Goal: Find specific page/section: Find specific page/section

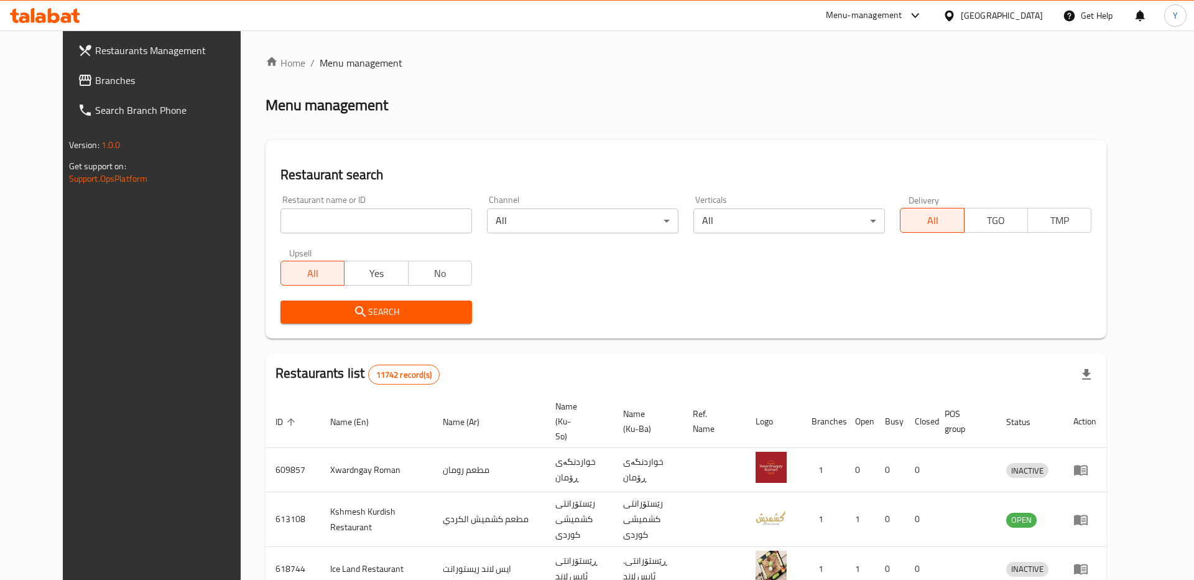
click at [340, 225] on input "search" at bounding box center [377, 220] width 192 height 25
paste input "633735"
type input "633735"
click button "Search" at bounding box center [377, 311] width 192 height 23
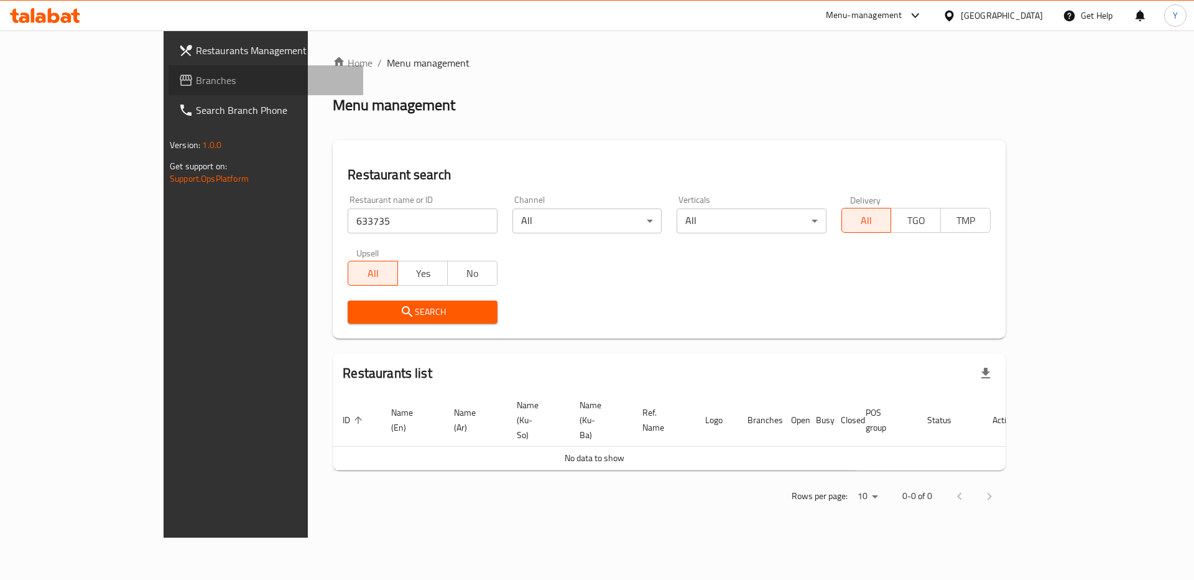
click at [196, 83] on span "Branches" at bounding box center [274, 80] width 157 height 15
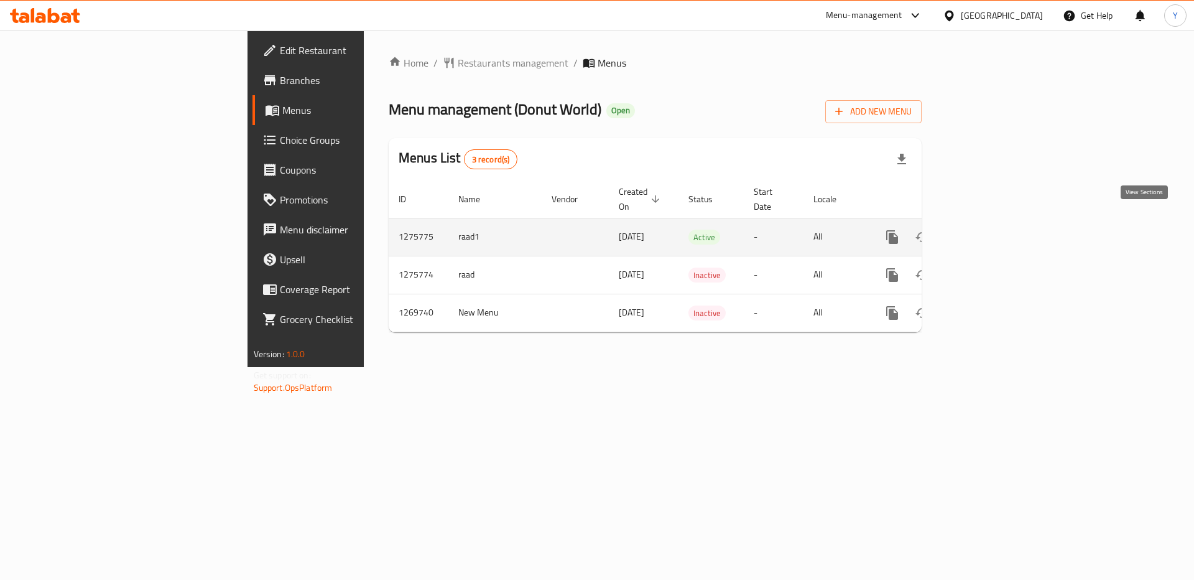
click at [988, 231] on icon "enhanced table" at bounding box center [982, 236] width 11 height 11
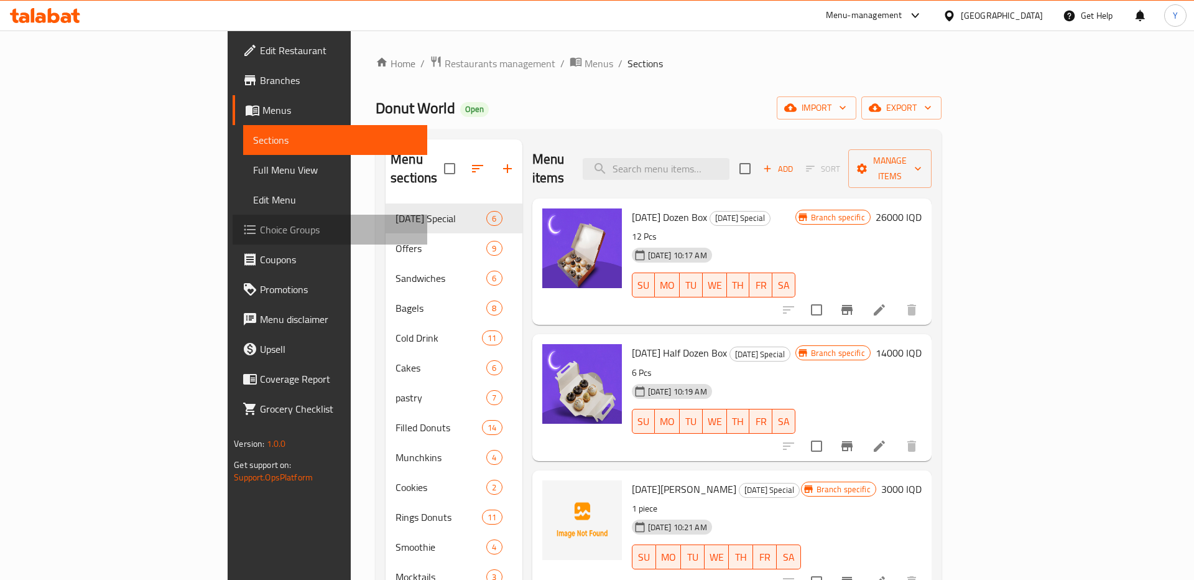
click at [260, 227] on span "Choice Groups" at bounding box center [338, 229] width 157 height 15
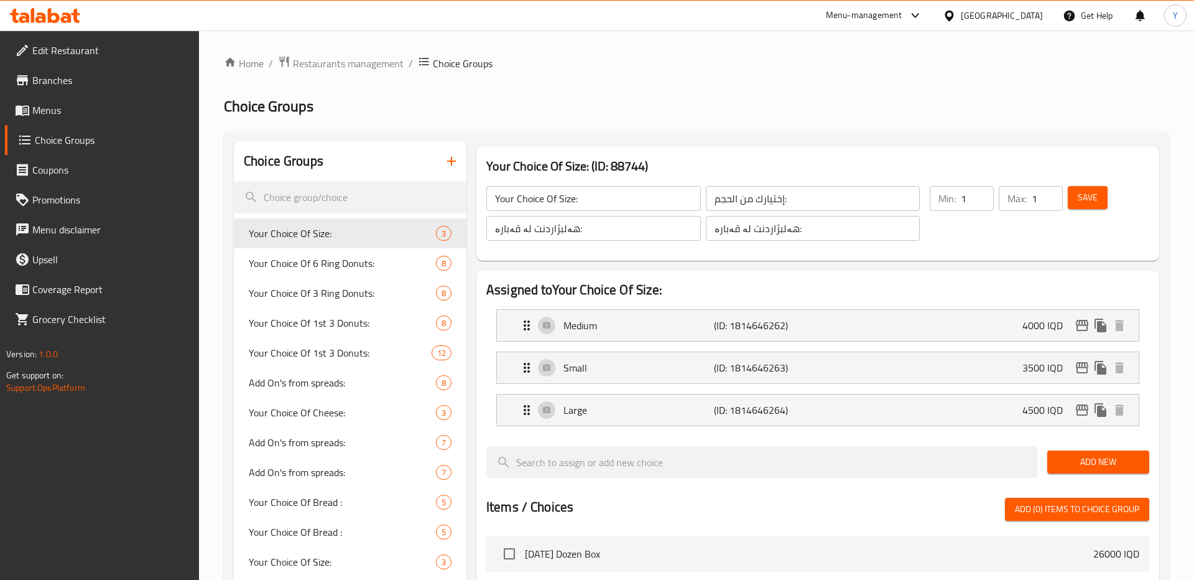
click at [923, 11] on icon at bounding box center [915, 15] width 15 height 15
click at [847, 161] on div "Vendor Portal Radmin" at bounding box center [856, 166] width 83 height 14
